Goal: Navigation & Orientation: Find specific page/section

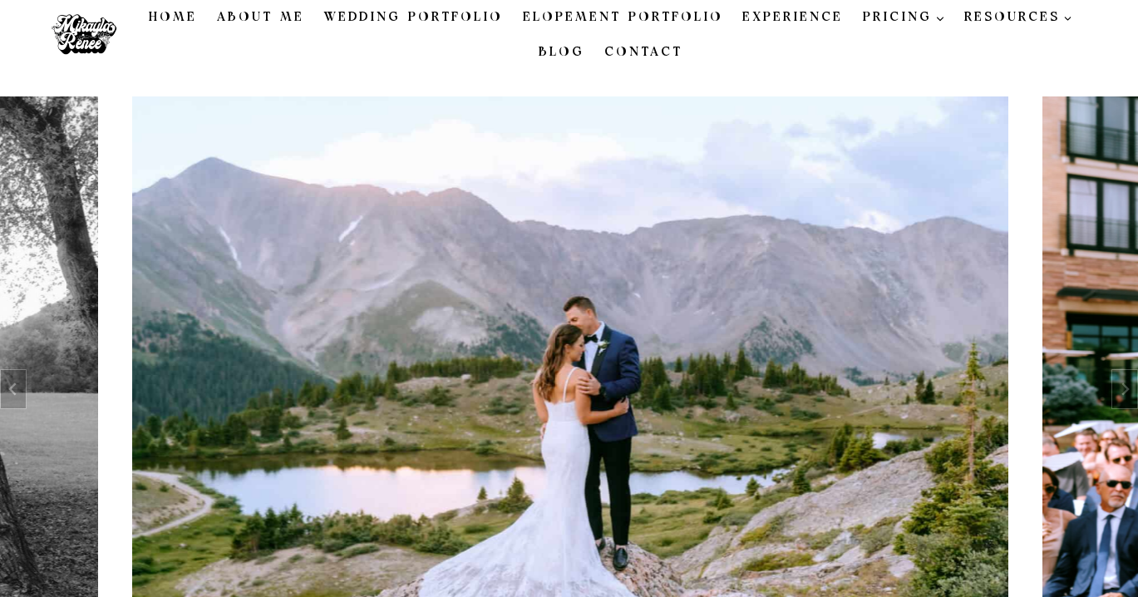
click at [278, 18] on link "About Me" at bounding box center [260, 17] width 107 height 35
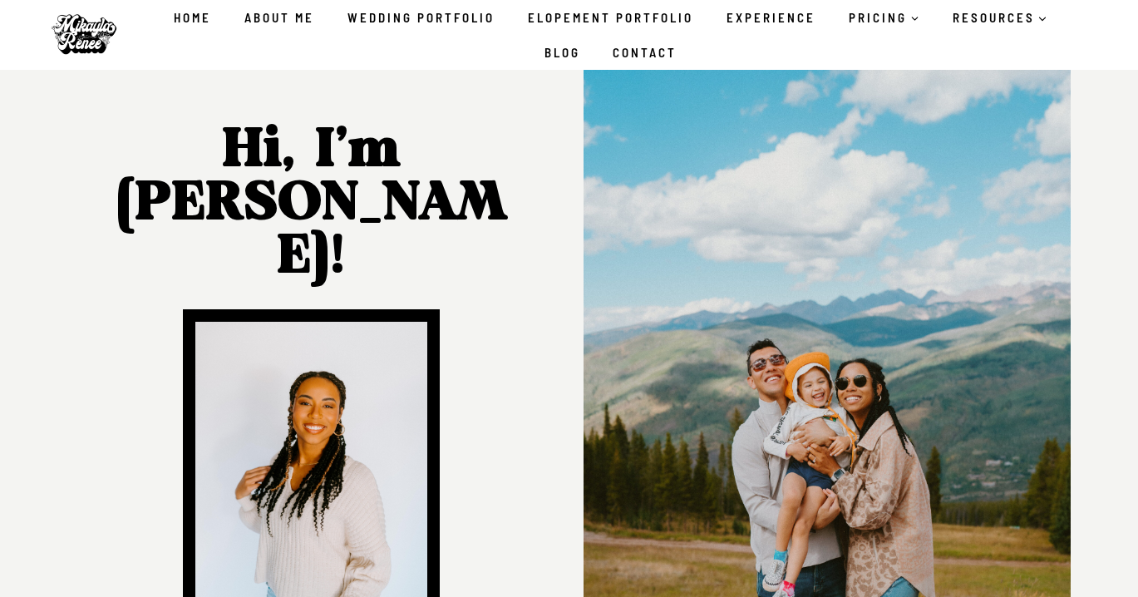
click at [188, 21] on link "Home" at bounding box center [192, 17] width 71 height 35
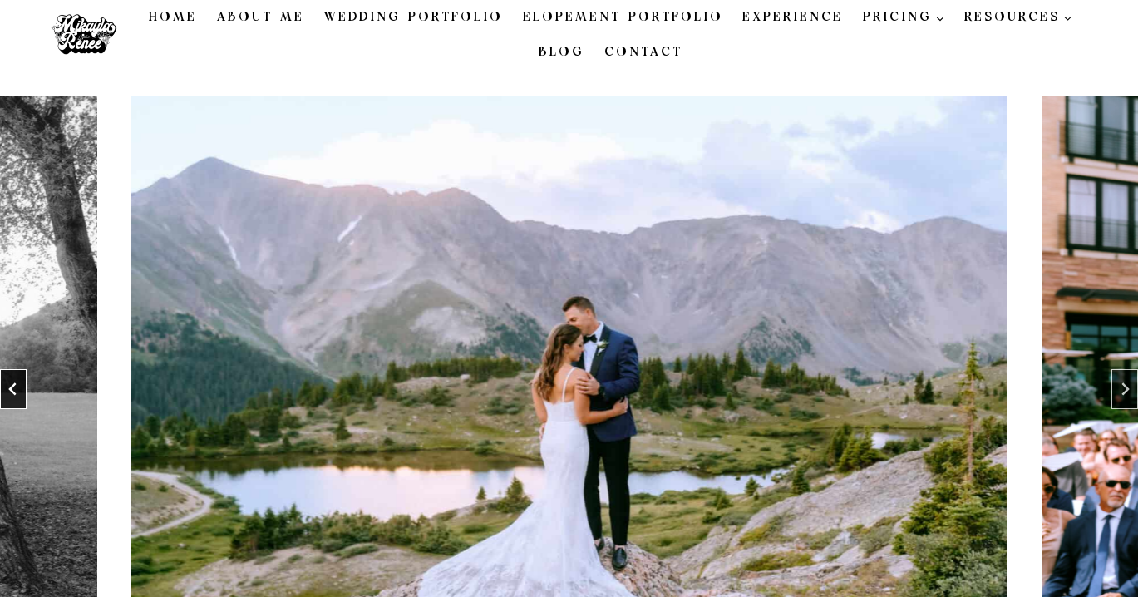
click at [15, 379] on button "Go to last slide" at bounding box center [13, 389] width 27 height 40
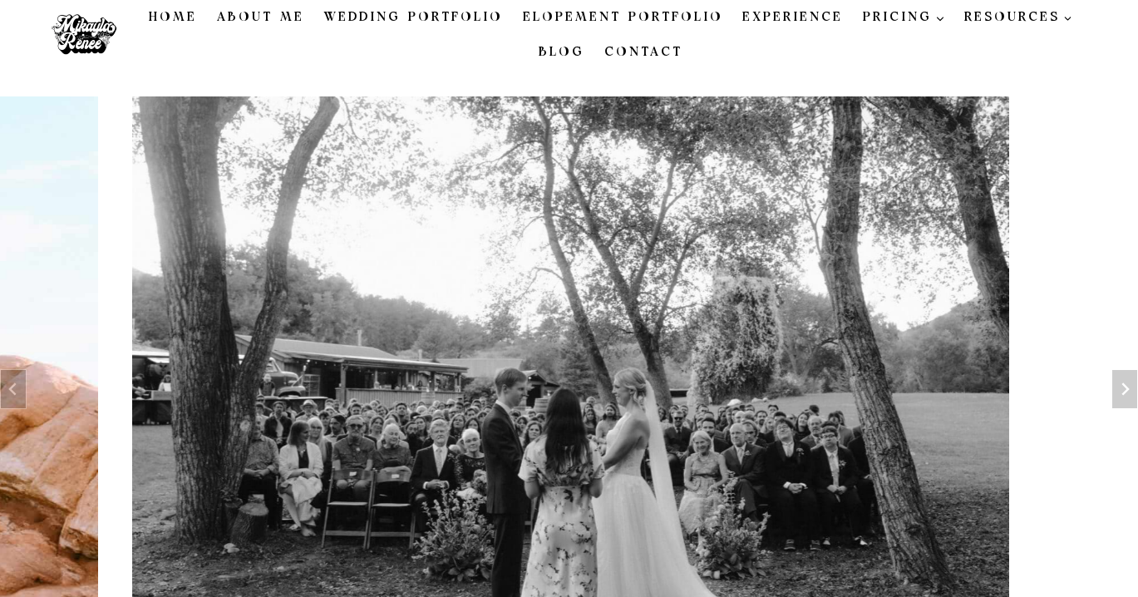
click at [268, 23] on link "About Me" at bounding box center [260, 17] width 107 height 35
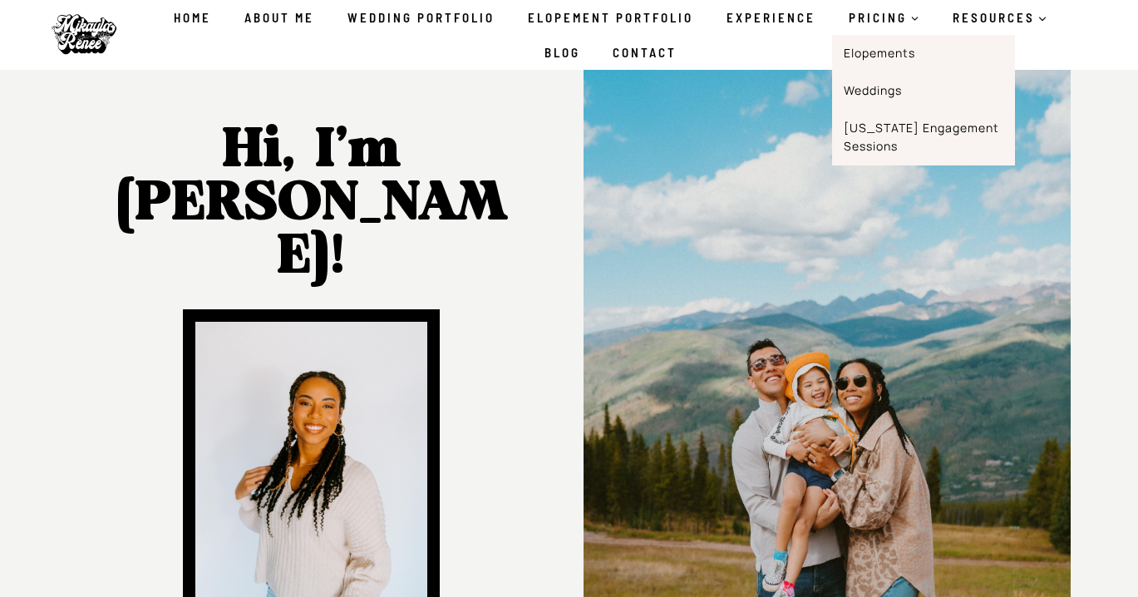
click at [875, 51] on link "Elopements" at bounding box center [923, 53] width 183 height 37
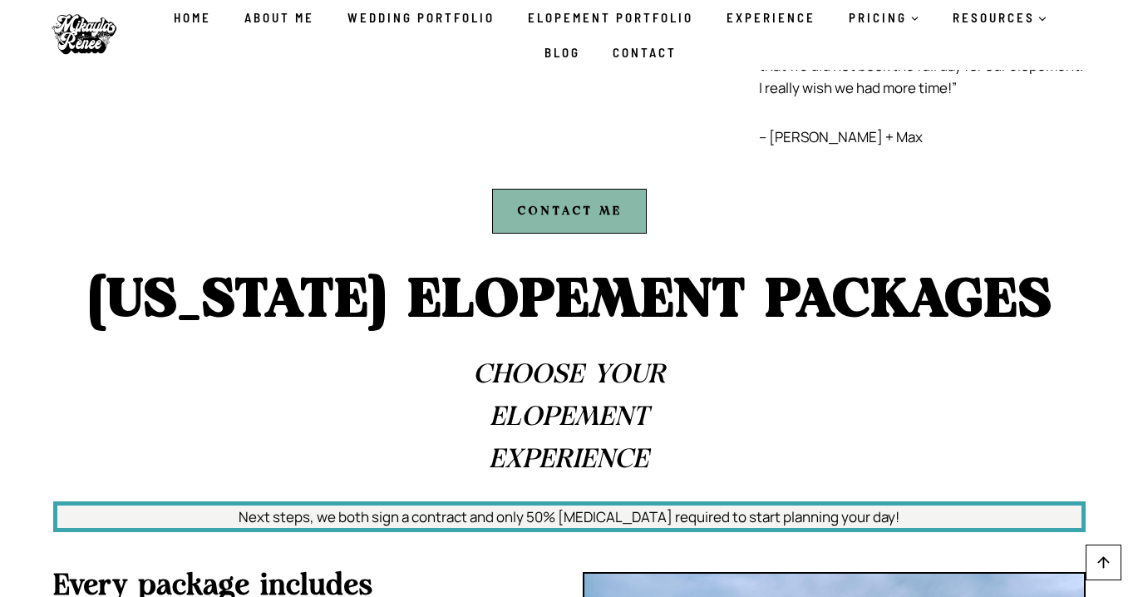
scroll to position [6395, 0]
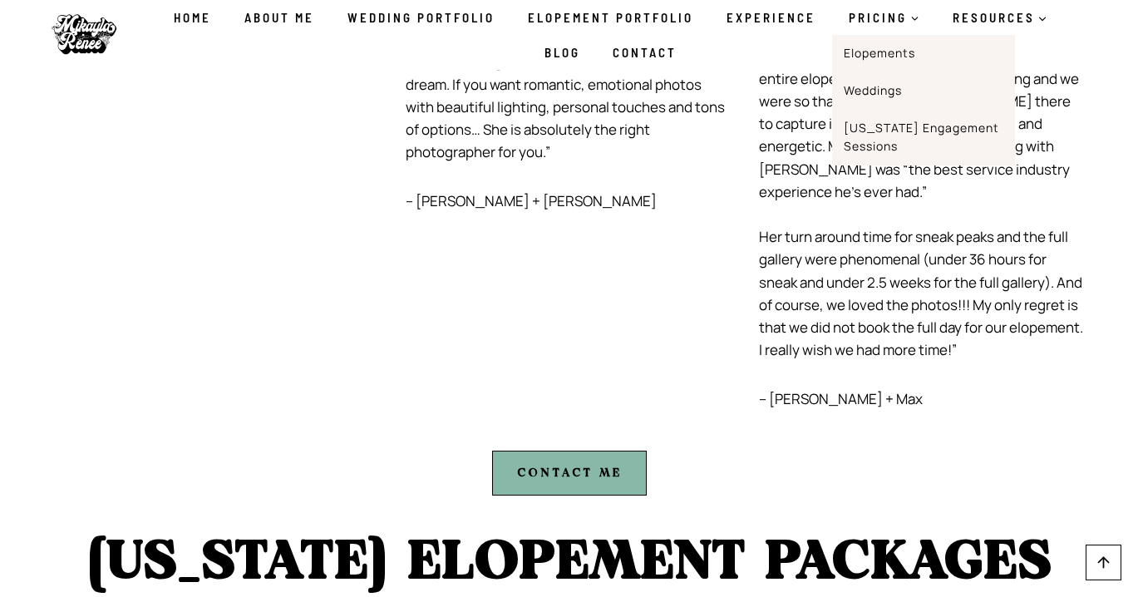
click at [879, 50] on link "Elopements" at bounding box center [923, 53] width 183 height 37
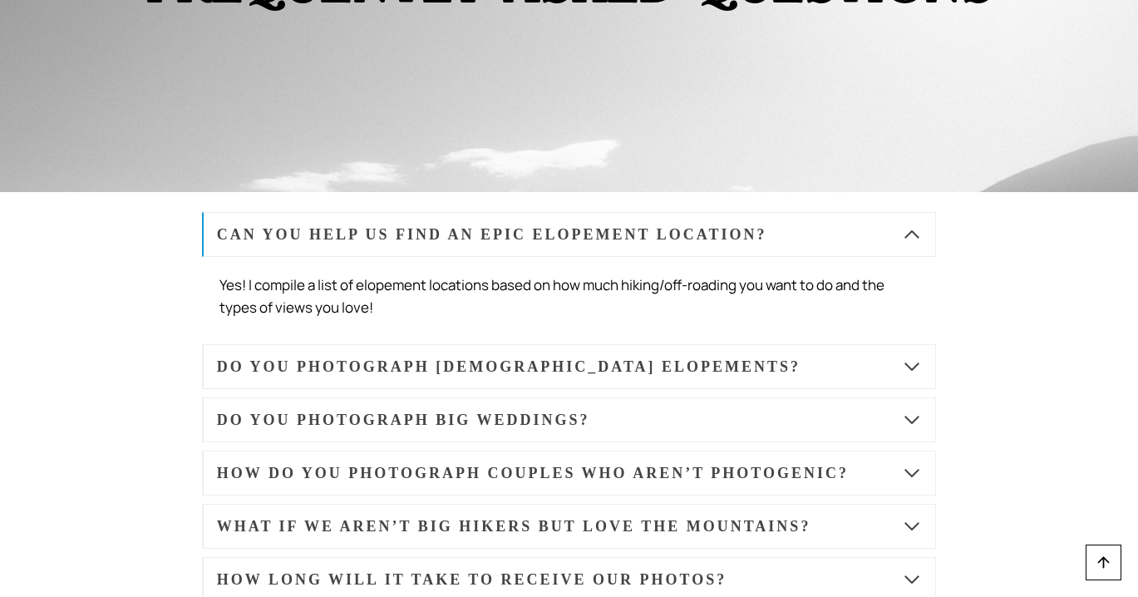
scroll to position [9100, 0]
